Goal: Navigation & Orientation: Find specific page/section

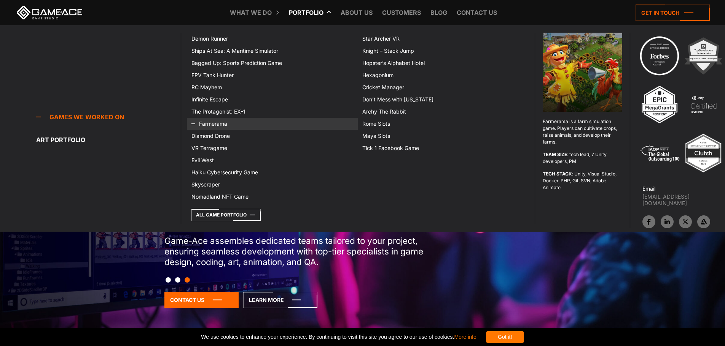
click at [216, 128] on link "Farmerama" at bounding box center [272, 124] width 171 height 12
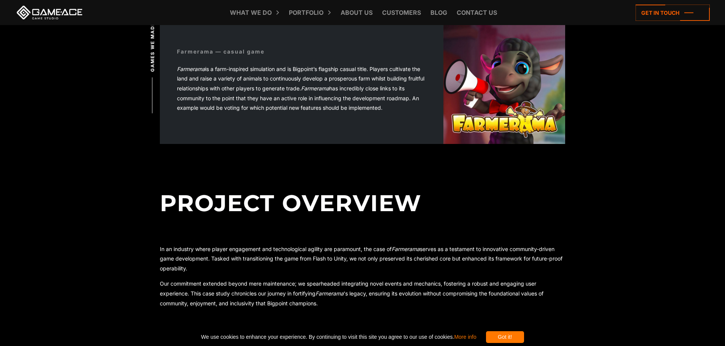
scroll to position [264, 0]
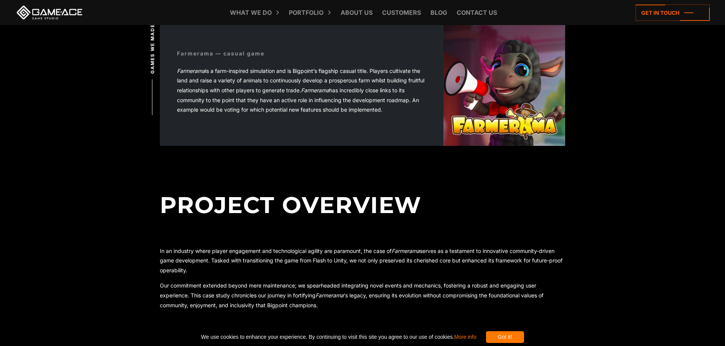
drag, startPoint x: 695, startPoint y: 195, endPoint x: 693, endPoint y: 201, distance: 5.5
click at [517, 189] on h2 "Project Overview" at bounding box center [362, 198] width 405 height 79
